Goal: Task Accomplishment & Management: Complete application form

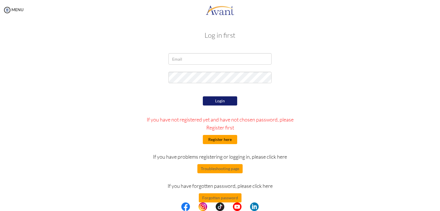
type input "[EMAIL_ADDRESS][DOMAIN_NAME]"
click at [225, 137] on button "Register here" at bounding box center [220, 139] width 34 height 9
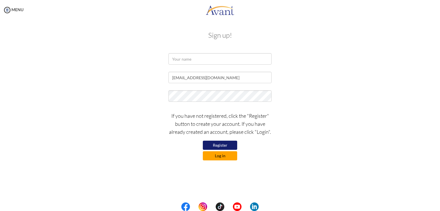
click at [219, 158] on button "Log in" at bounding box center [220, 156] width 34 height 9
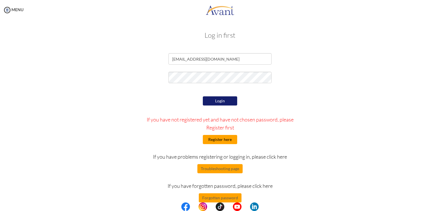
click at [227, 138] on button "Register here" at bounding box center [220, 139] width 34 height 9
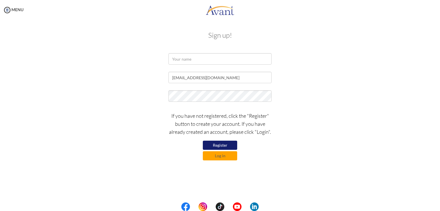
click at [222, 146] on button "Register" at bounding box center [220, 145] width 34 height 9
click at [182, 57] on input "text" at bounding box center [219, 58] width 103 height 11
type input "[PERSON_NAME]"
click at [221, 157] on button "Log in" at bounding box center [220, 156] width 34 height 9
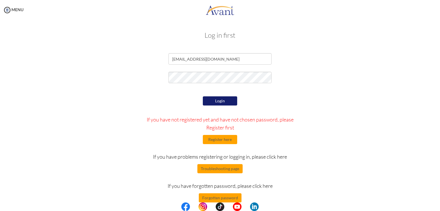
click at [229, 164] on div "Login If you have not registered yet and have not chosen password, please Regis…" at bounding box center [220, 149] width 168 height 108
click at [227, 170] on button "Troubleshooting page" at bounding box center [219, 168] width 45 height 9
click at [218, 141] on button "Register here" at bounding box center [220, 139] width 34 height 9
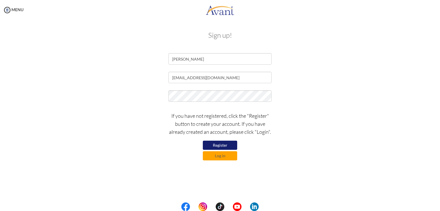
click at [218, 141] on div "If you have not registered, click the "Register" button to create your account.…" at bounding box center [220, 135] width 112 height 52
click at [218, 156] on button "Log in" at bounding box center [220, 156] width 34 height 9
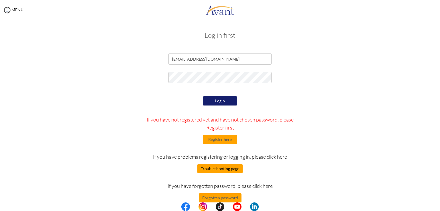
click at [219, 167] on button "Troubleshooting page" at bounding box center [219, 168] width 45 height 9
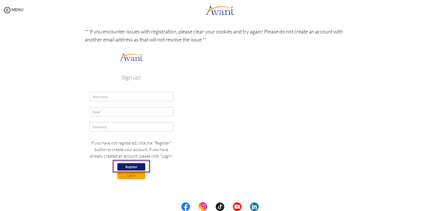
scroll to position [89, 0]
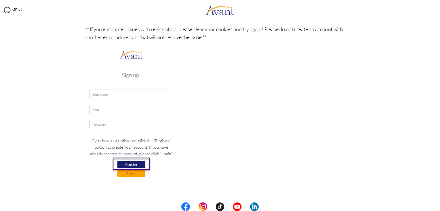
click at [105, 91] on img at bounding box center [131, 116] width 93 height 135
click at [104, 91] on img at bounding box center [131, 116] width 93 height 135
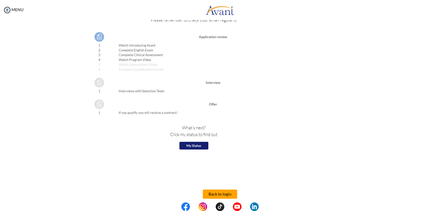
scroll to position [621, 0]
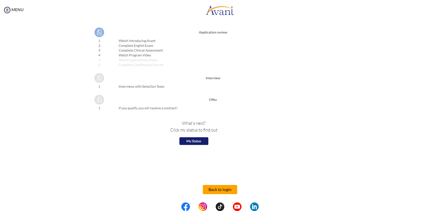
click at [215, 189] on button "Back to login" at bounding box center [220, 189] width 34 height 9
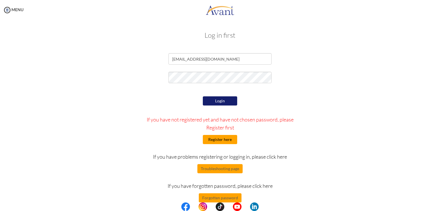
click at [215, 141] on button "Register here" at bounding box center [220, 139] width 34 height 9
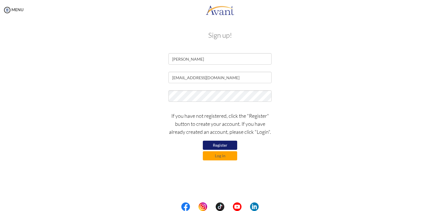
click at [218, 144] on button "Register" at bounding box center [220, 145] width 34 height 9
click at [225, 158] on button "Log in" at bounding box center [220, 156] width 34 height 9
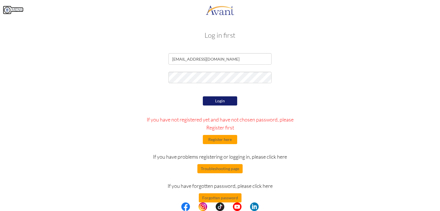
click at [6, 9] on img at bounding box center [7, 10] width 9 height 9
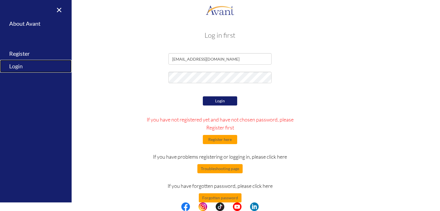
click at [17, 64] on link "Login" at bounding box center [36, 66] width 72 height 13
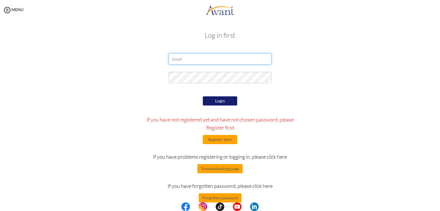
type input "[EMAIL_ADDRESS][DOMAIN_NAME]"
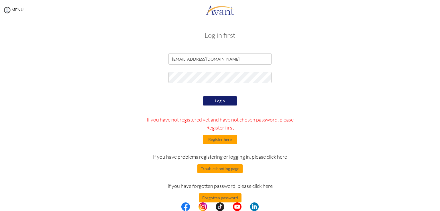
click at [220, 102] on button "Login" at bounding box center [220, 101] width 34 height 9
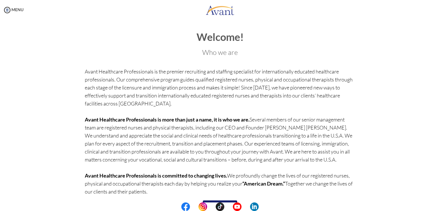
scroll to position [20, 0]
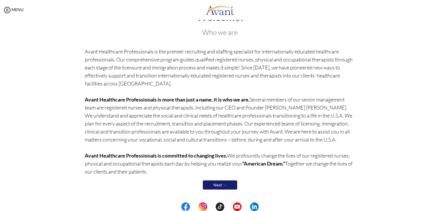
click at [215, 185] on link "Next →" at bounding box center [220, 185] width 34 height 9
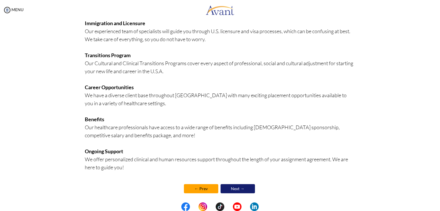
scroll to position [111, 0]
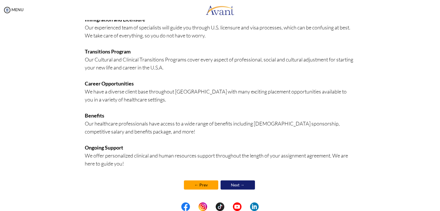
click at [234, 187] on link "Next →" at bounding box center [238, 185] width 34 height 9
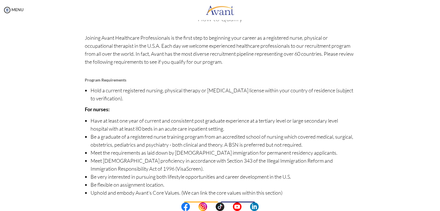
scroll to position [38, 0]
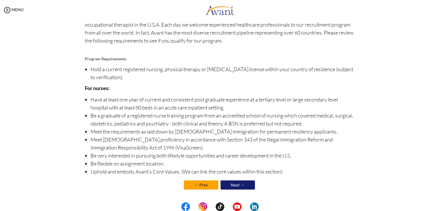
click at [233, 184] on link "Next →" at bounding box center [238, 185] width 34 height 9
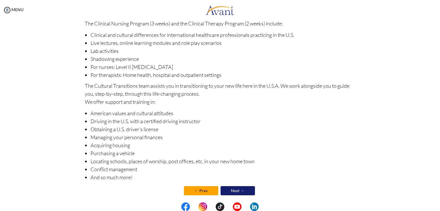
scroll to position [61, 0]
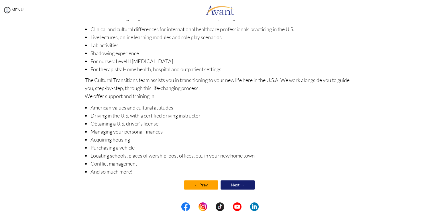
click at [235, 185] on link "Next →" at bounding box center [238, 185] width 34 height 9
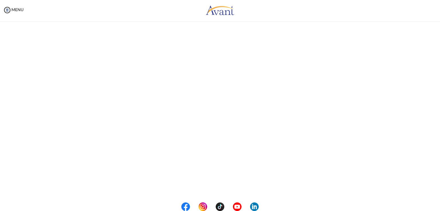
scroll to position [0, 0]
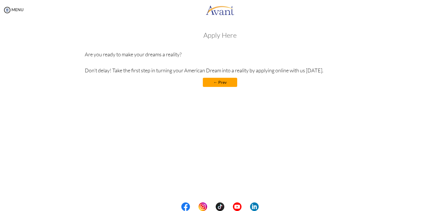
click at [221, 84] on link "← Prev" at bounding box center [220, 82] width 34 height 9
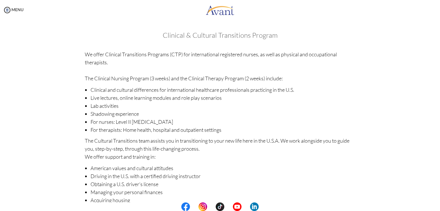
scroll to position [61, 0]
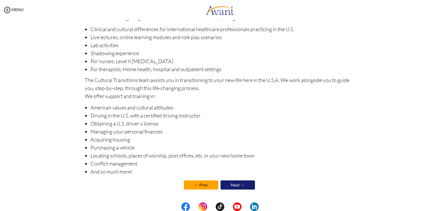
click at [227, 185] on link "Next →" at bounding box center [238, 185] width 34 height 9
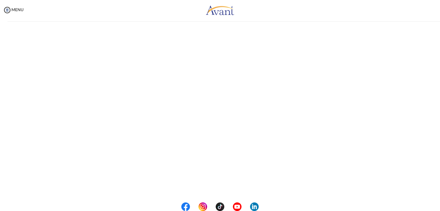
scroll to position [61, 0]
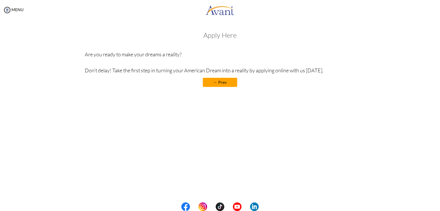
click at [226, 86] on link "← Prev" at bounding box center [220, 82] width 34 height 9
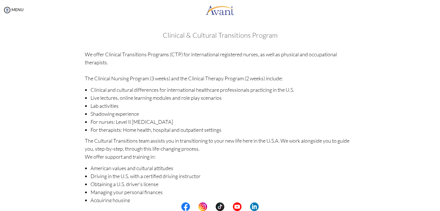
scroll to position [61, 0]
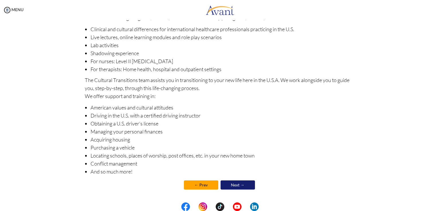
click at [233, 185] on link "Next →" at bounding box center [238, 185] width 34 height 9
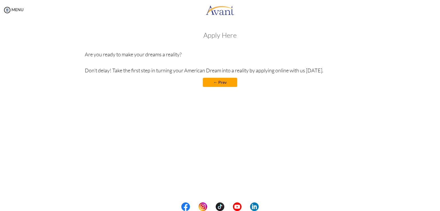
click at [216, 37] on h3 "Apply Here" at bounding box center [220, 35] width 271 height 7
click at [220, 39] on h3 "Apply Here" at bounding box center [220, 35] width 271 height 7
click at [217, 86] on link "← Prev" at bounding box center [220, 82] width 34 height 9
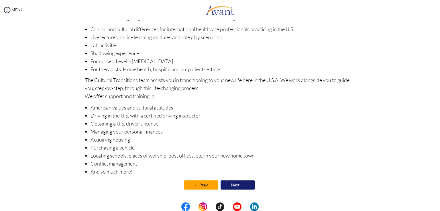
click at [233, 187] on link "Next →" at bounding box center [238, 185] width 34 height 9
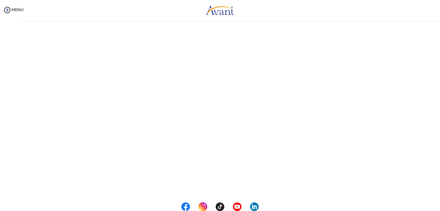
scroll to position [0, 0]
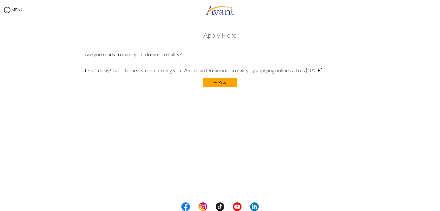
click at [230, 80] on link "← Prev" at bounding box center [220, 82] width 34 height 9
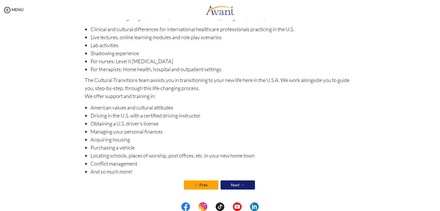
click at [196, 185] on link "← Prev" at bounding box center [201, 185] width 34 height 9
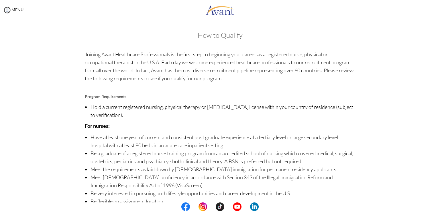
scroll to position [38, 0]
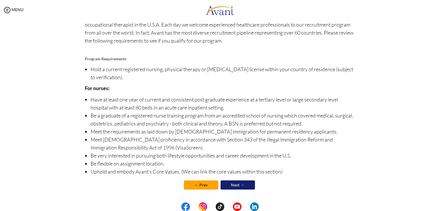
click at [199, 185] on link "← Prev" at bounding box center [201, 185] width 34 height 9
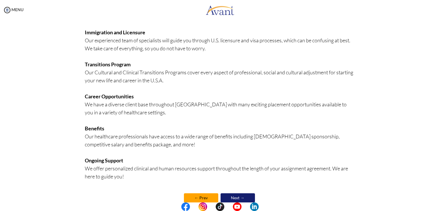
scroll to position [111, 0]
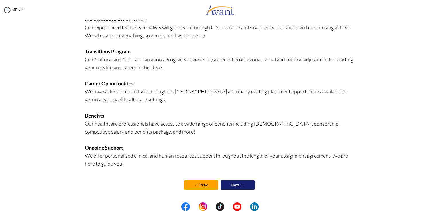
click at [202, 188] on link "← Prev" at bounding box center [201, 185] width 34 height 9
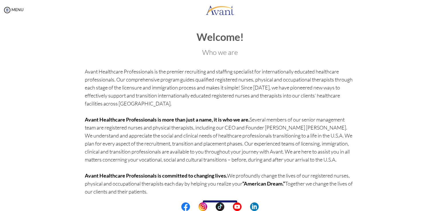
scroll to position [20, 0]
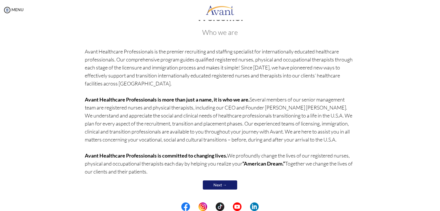
click at [217, 184] on link "Next →" at bounding box center [220, 185] width 34 height 9
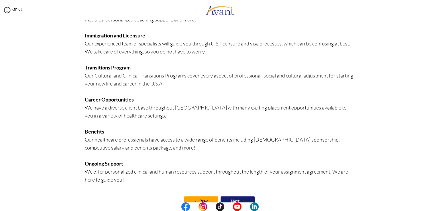
scroll to position [111, 0]
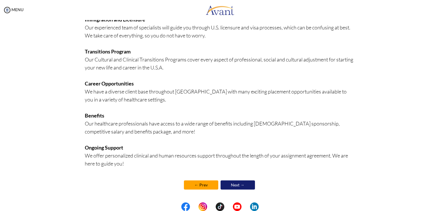
click at [204, 188] on link "← Prev" at bounding box center [201, 185] width 34 height 9
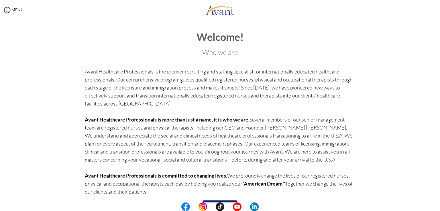
scroll to position [20, 0]
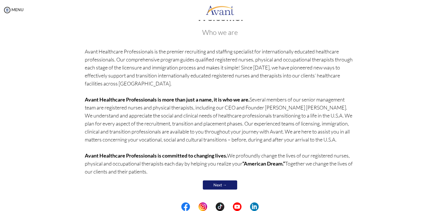
click at [216, 186] on link "Next →" at bounding box center [220, 185] width 34 height 9
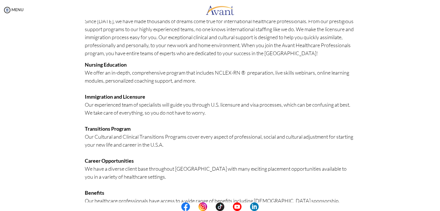
scroll to position [111, 0]
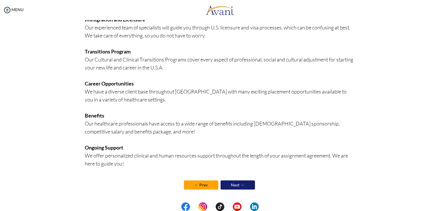
click at [204, 189] on link "← Prev" at bounding box center [201, 185] width 34 height 9
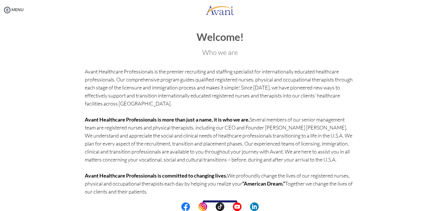
scroll to position [20, 0]
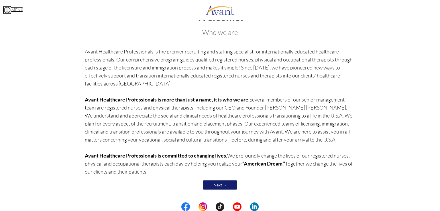
click at [7, 13] on img at bounding box center [7, 10] width 9 height 9
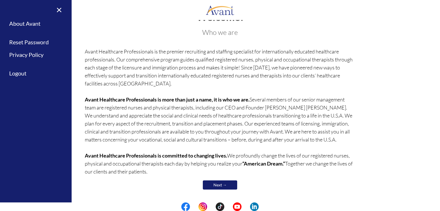
click at [214, 186] on link "Next →" at bounding box center [220, 185] width 34 height 9
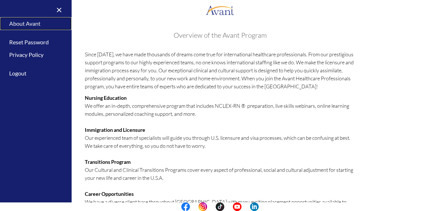
click at [32, 24] on link "About Avant" at bounding box center [36, 23] width 72 height 13
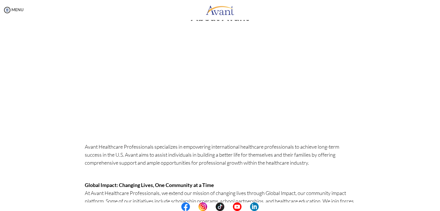
scroll to position [0, 0]
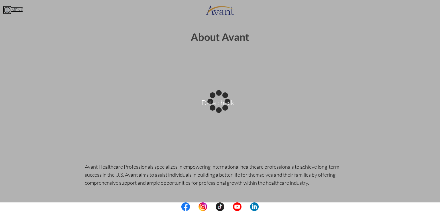
click at [5, 10] on body "Data check... Maintenance break. Please come back in 2 hours. MENU My Status Wh…" at bounding box center [220, 105] width 440 height 211
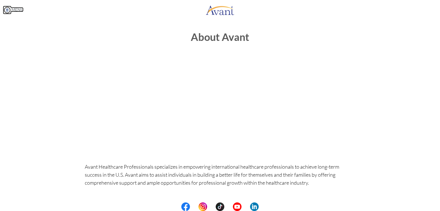
click at [7, 10] on img at bounding box center [7, 10] width 9 height 9
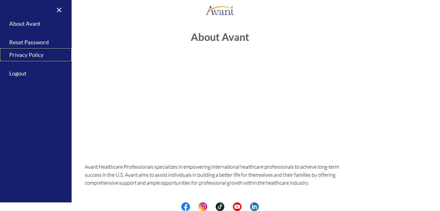
click at [27, 51] on link "Privacy Policy" at bounding box center [36, 54] width 72 height 13
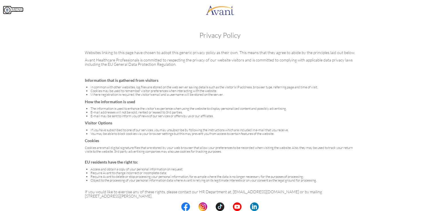
click at [4, 11] on img at bounding box center [7, 10] width 9 height 9
